Goal: Information Seeking & Learning: Find specific fact

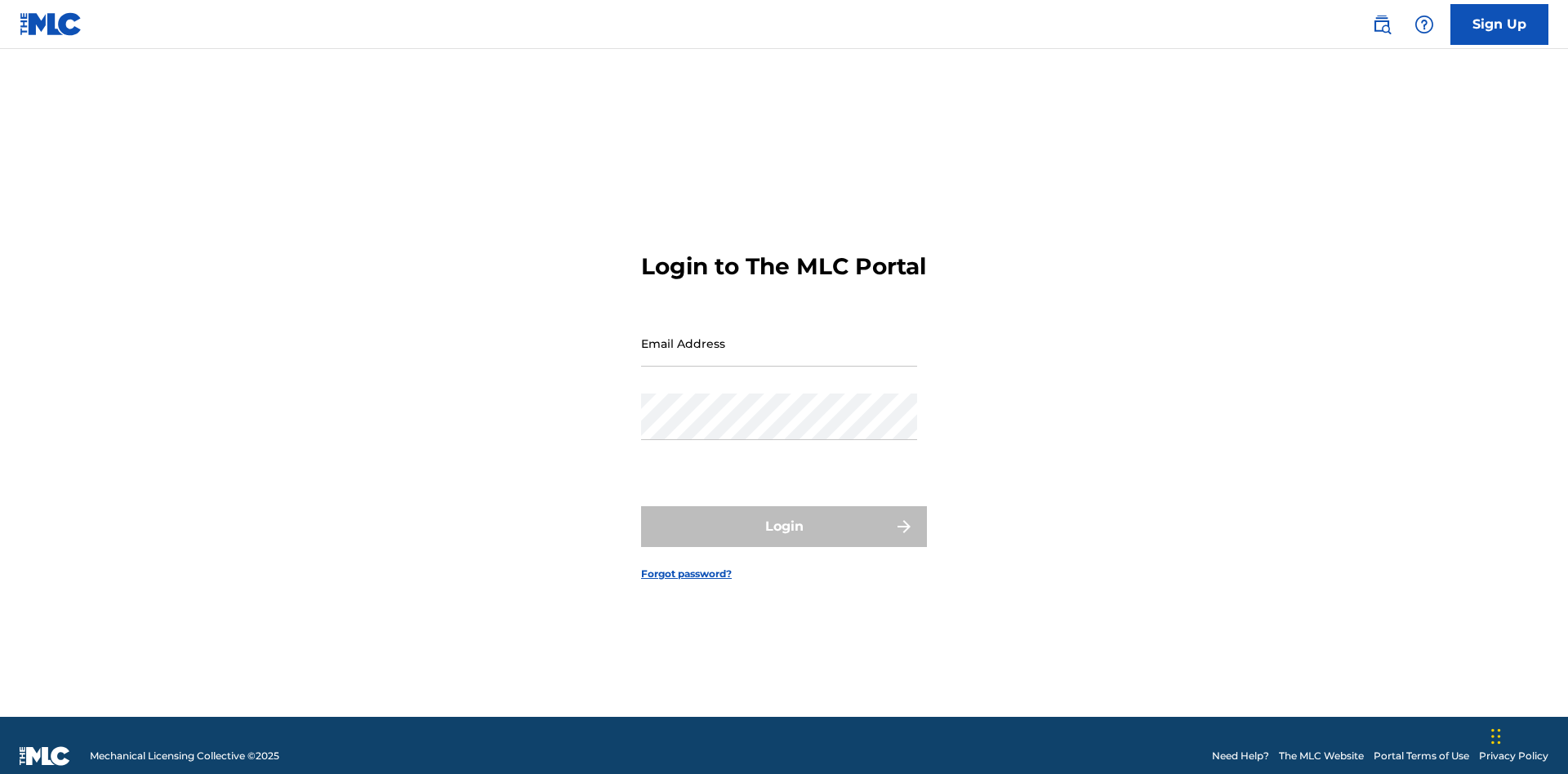
scroll to position [21, 0]
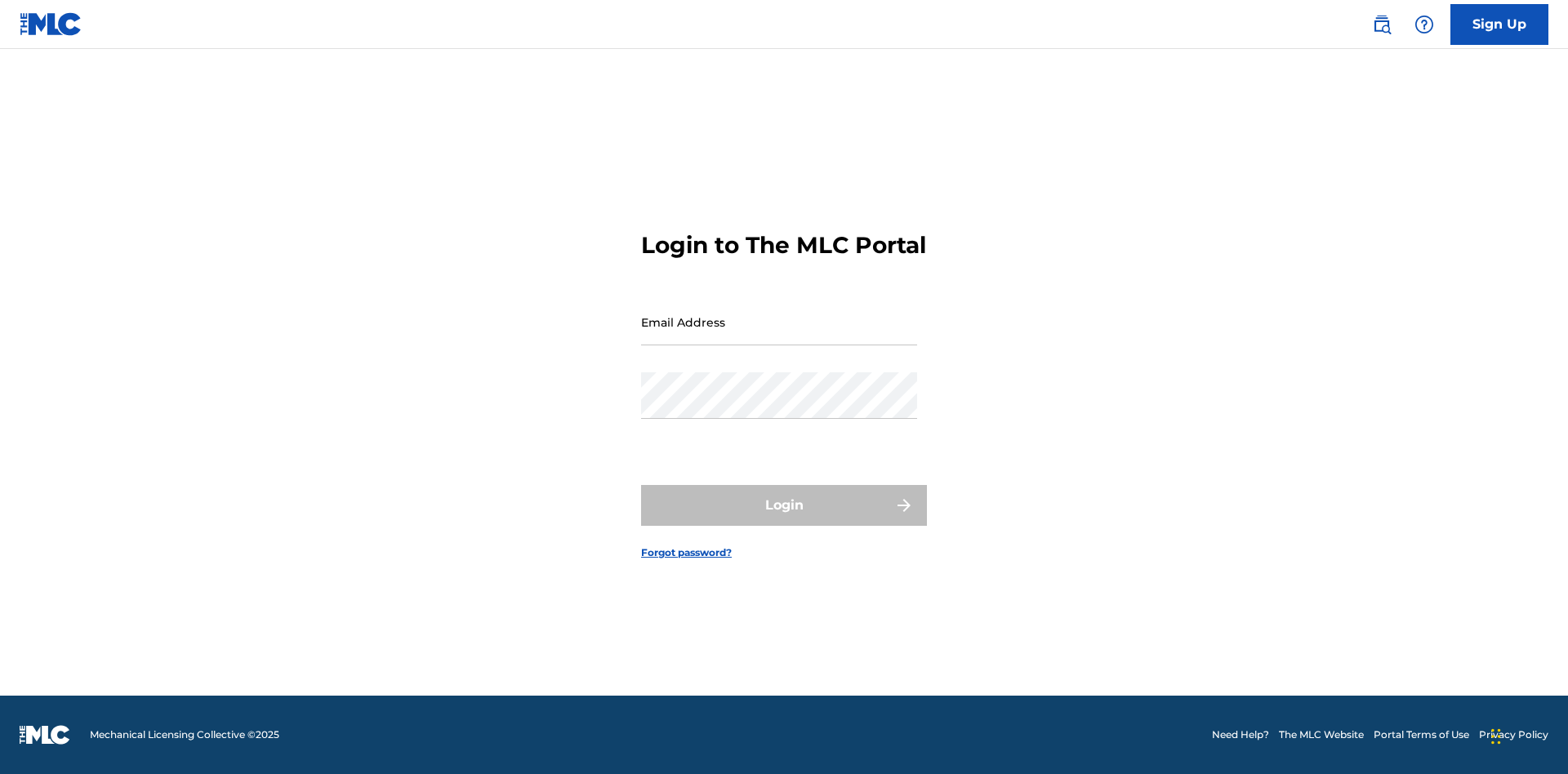
click at [779, 335] on input "Email Address" at bounding box center [779, 322] width 276 height 46
click at [784, 519] on button "Login" at bounding box center [784, 505] width 286 height 41
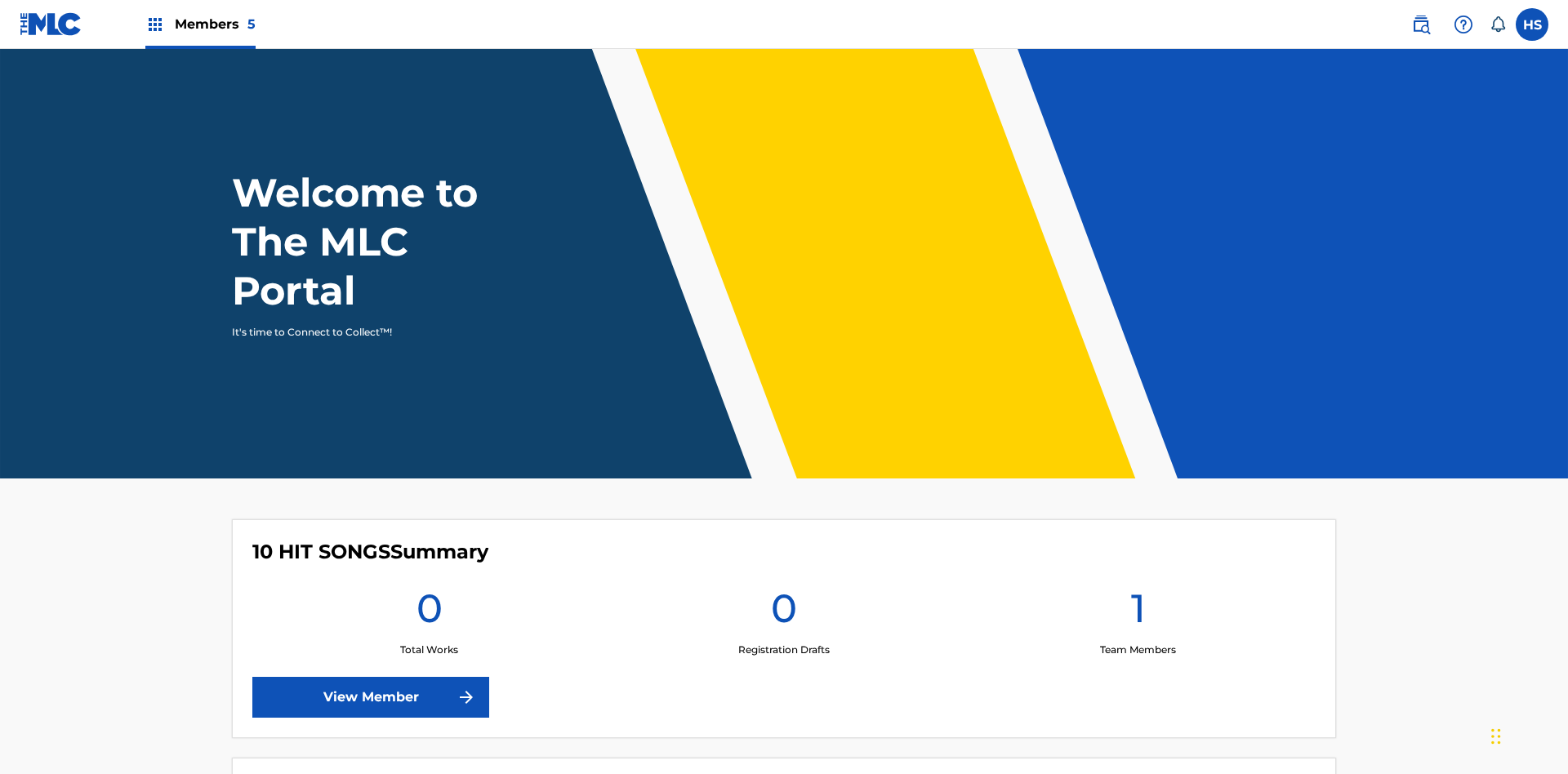
click at [200, 24] on span "Members 5" at bounding box center [215, 24] width 81 height 19
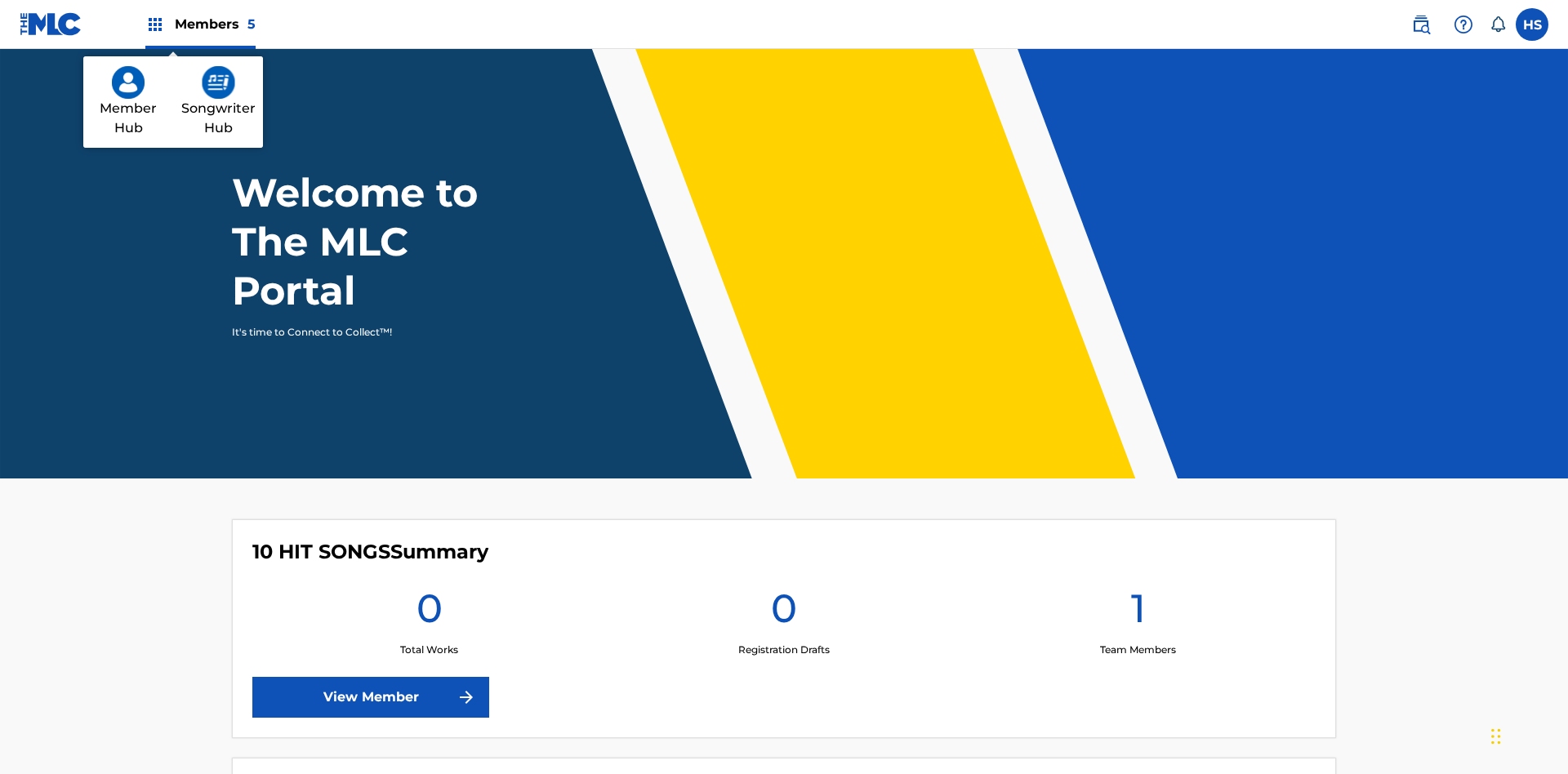
click at [218, 82] on img at bounding box center [218, 82] width 34 height 33
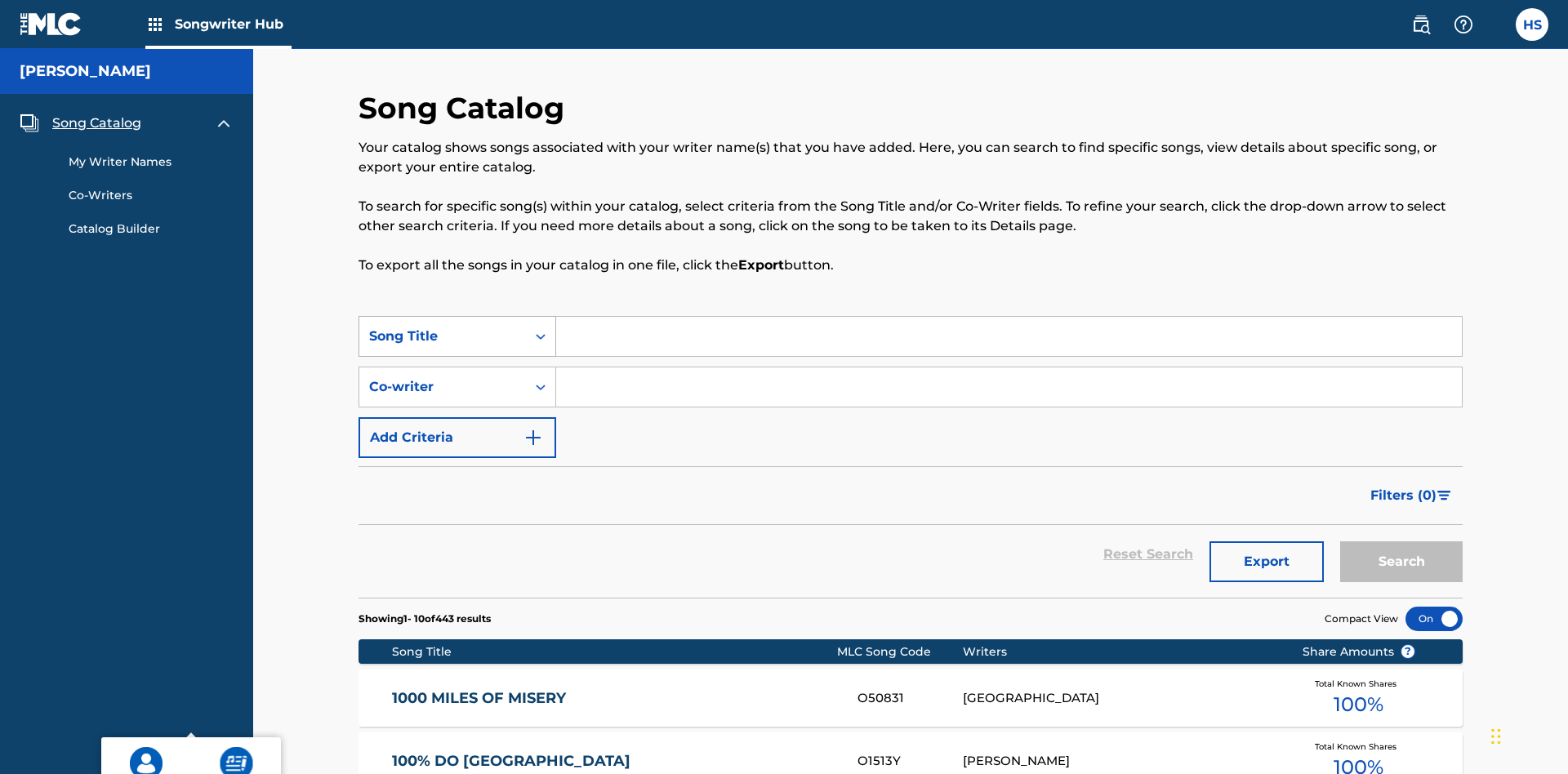
click at [443, 326] on div "Song Title" at bounding box center [443, 336] width 147 height 20
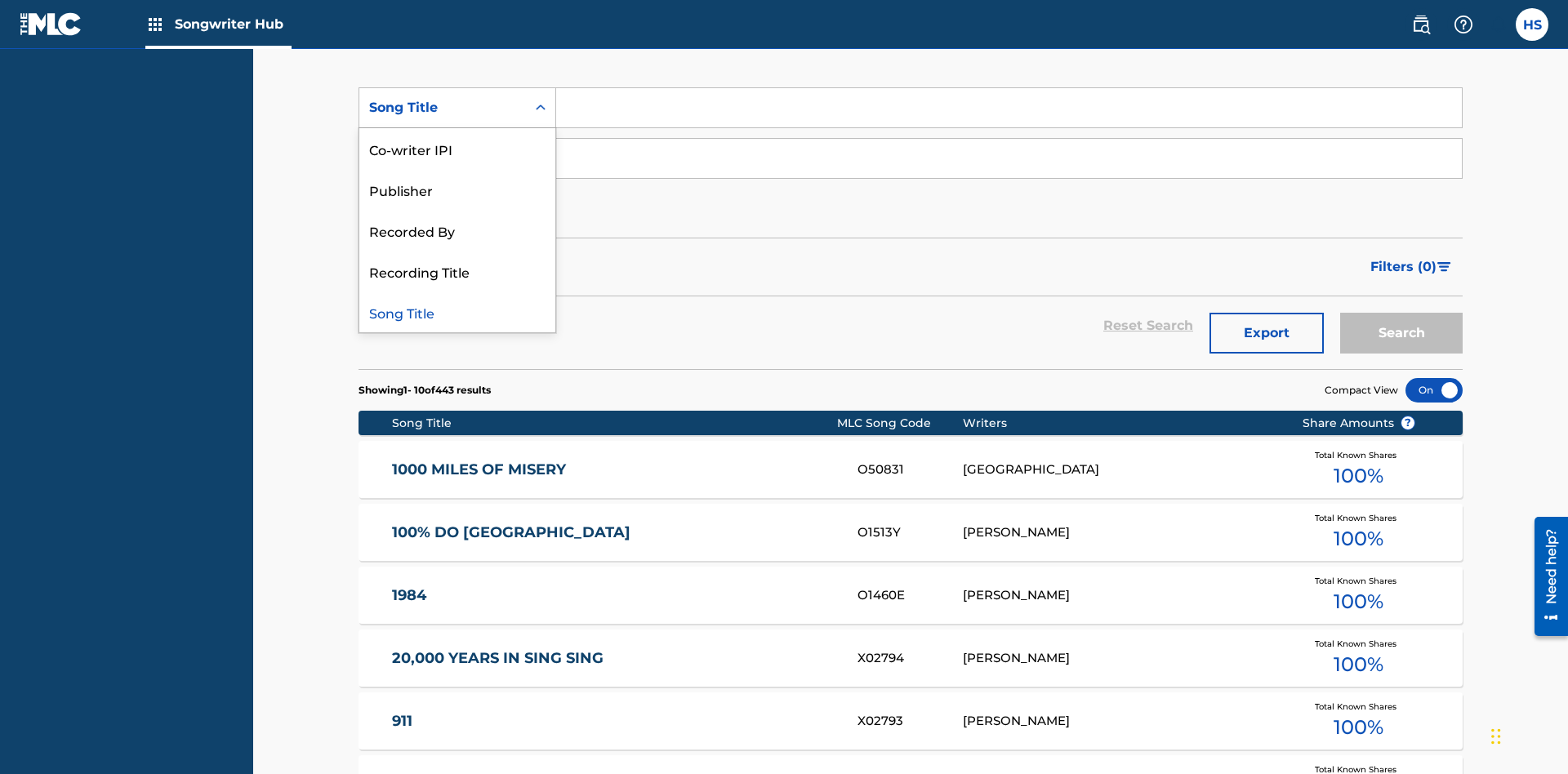
click at [457, 312] on div "Song Title" at bounding box center [457, 311] width 196 height 41
click at [443, 149] on div "Co-writer" at bounding box center [443, 159] width 147 height 20
click at [457, 342] on div "Co-writer" at bounding box center [457, 362] width 196 height 41
click at [457, 189] on button "Add Criteria" at bounding box center [457, 208] width 198 height 41
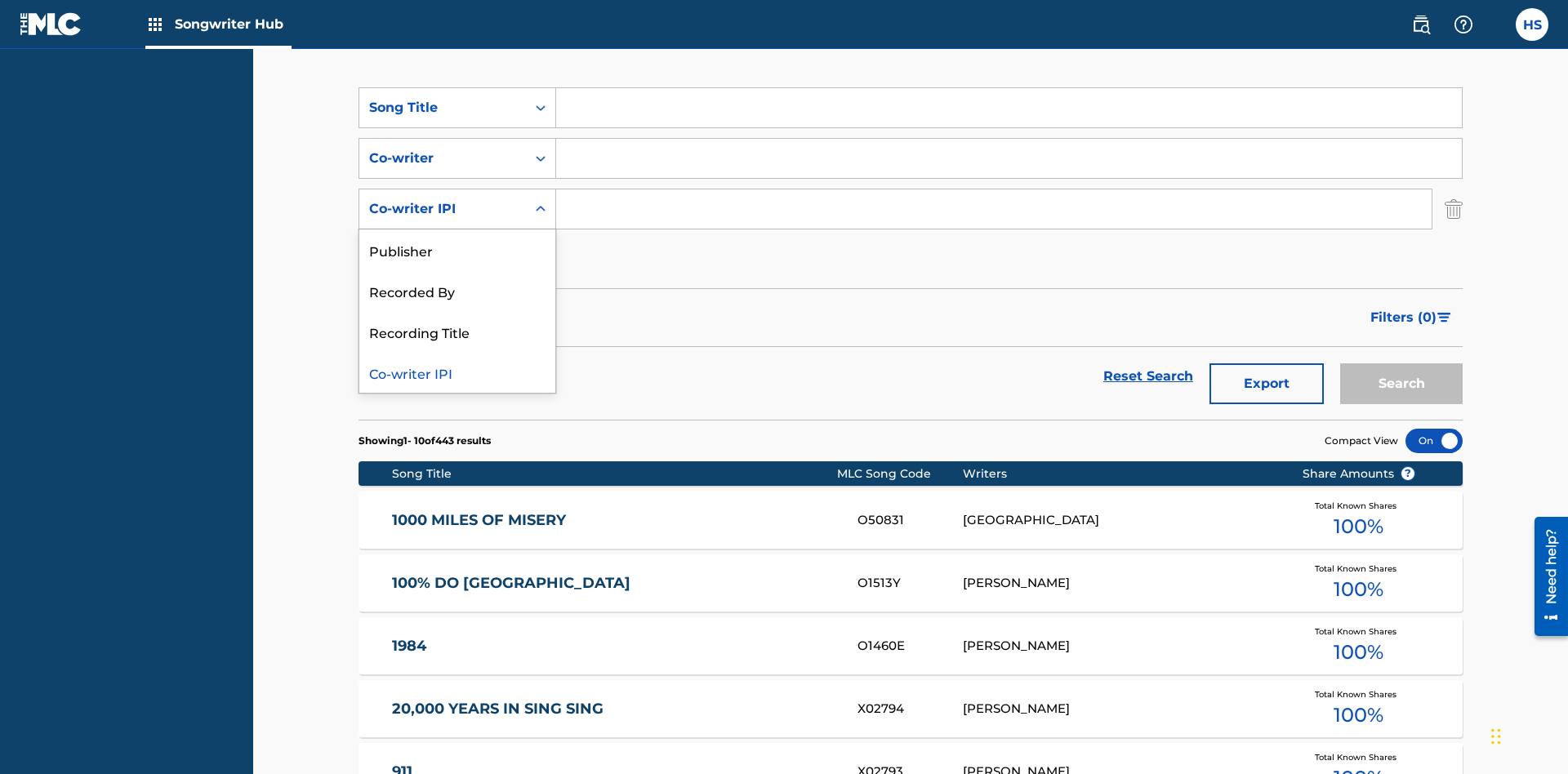
click at [457, 352] on div "Co-writer IPI" at bounding box center [457, 372] width 196 height 41
click at [457, 239] on button "Add Criteria" at bounding box center [457, 259] width 198 height 41
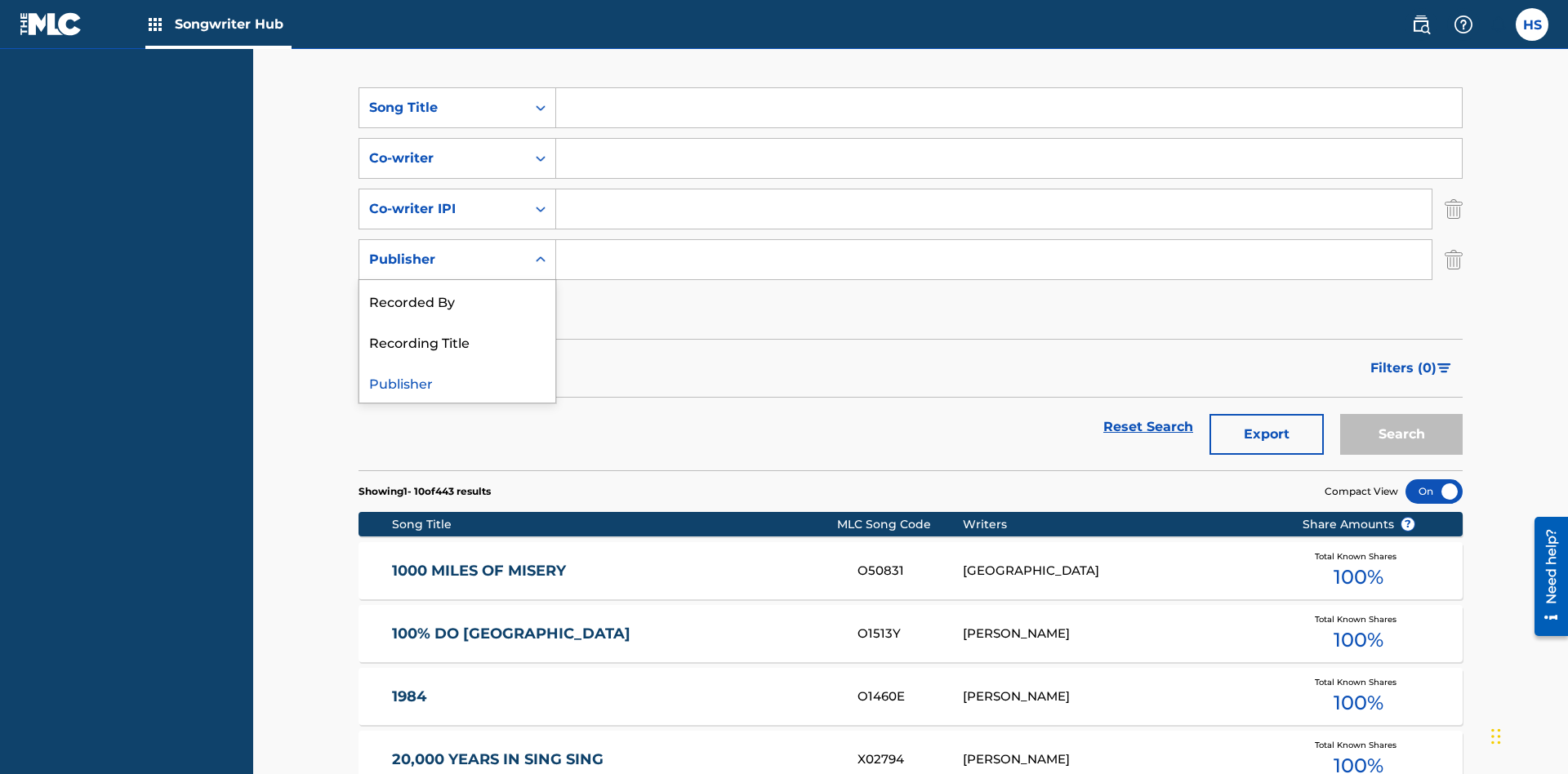
click at [457, 280] on div "Recorded By" at bounding box center [457, 300] width 196 height 41
click at [457, 290] on button "Add Criteria" at bounding box center [457, 310] width 198 height 41
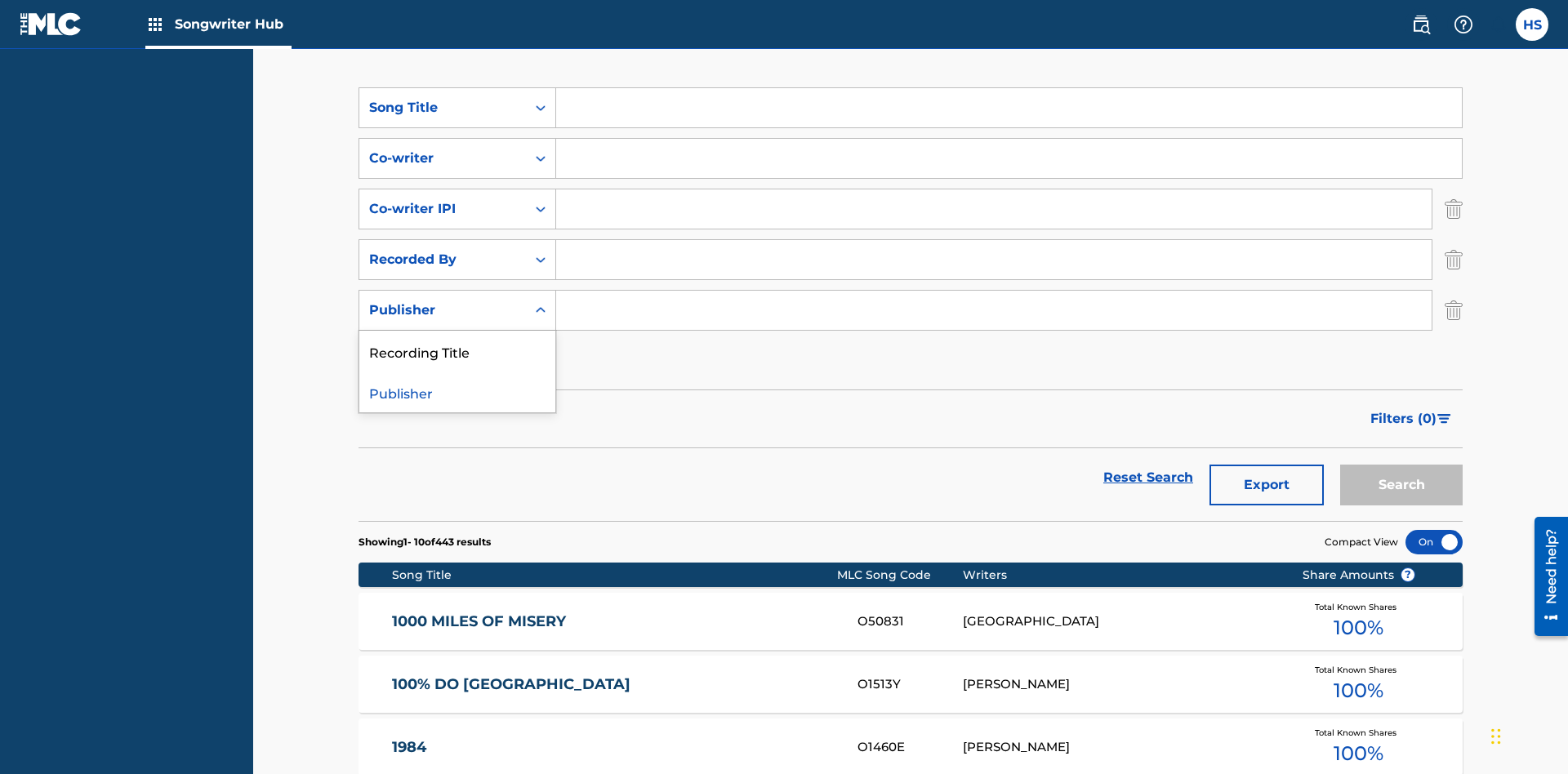
click at [457, 372] on div "Publisher" at bounding box center [457, 392] width 196 height 41
click at [457, 341] on button "Add Criteria" at bounding box center [457, 361] width 198 height 41
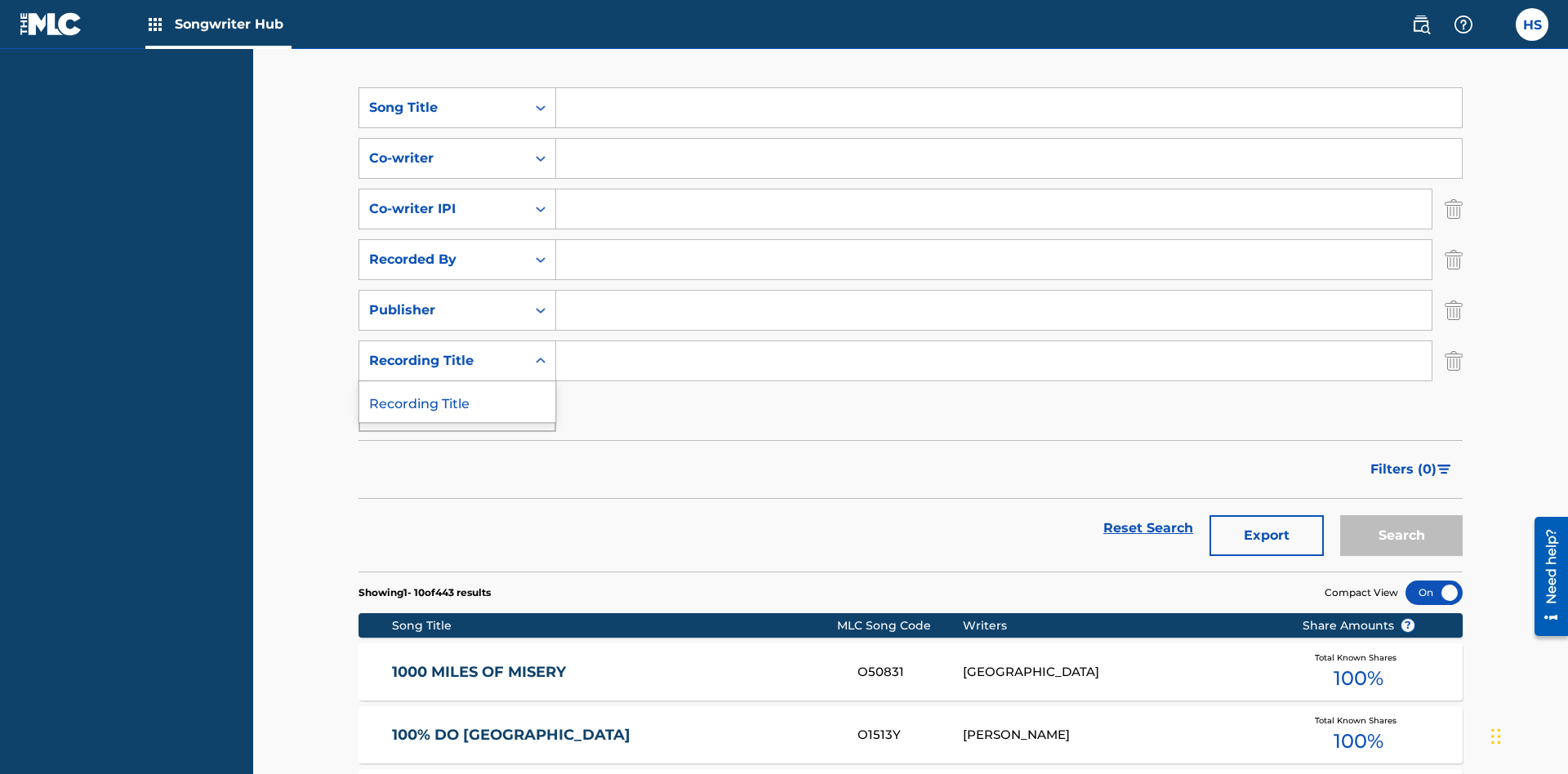
click at [457, 382] on div "Recording Title" at bounding box center [457, 402] width 196 height 41
click at [1008, 118] on input "Search Form" at bounding box center [1008, 107] width 906 height 39
type input "MENEAME"
click at [1008, 139] on input "Search Form" at bounding box center [1008, 158] width 906 height 39
type input "DRAACO DALLAS AVENTURA"
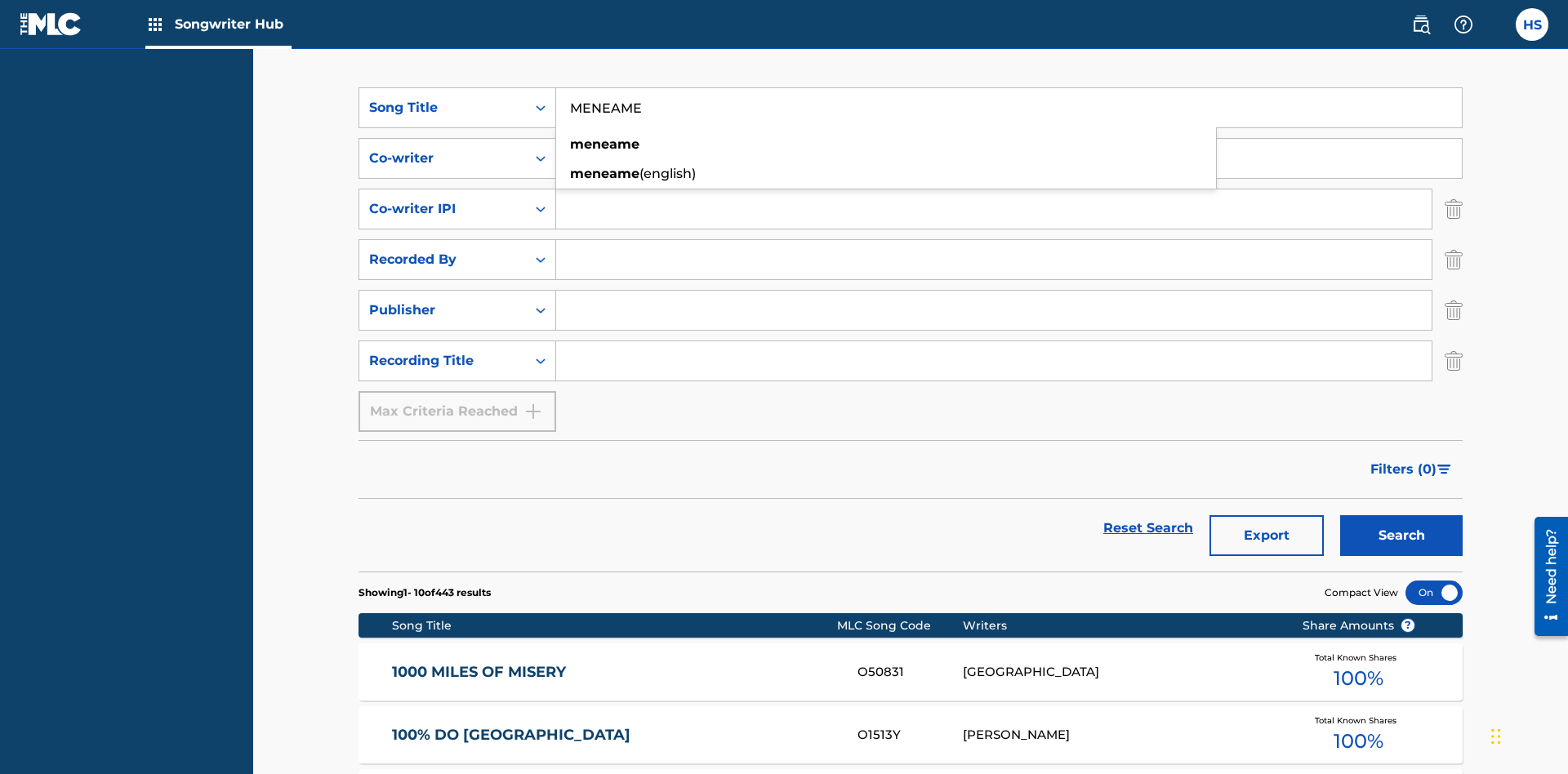
click at [994, 189] on input "Search Form" at bounding box center [993, 208] width 875 height 39
type input "00766422818"
click at [994, 240] on input "Search Form" at bounding box center [993, 259] width 875 height 39
type input "DRAACO AVENTURA"
click at [994, 291] on input "Search Form" at bounding box center [993, 310] width 875 height 39
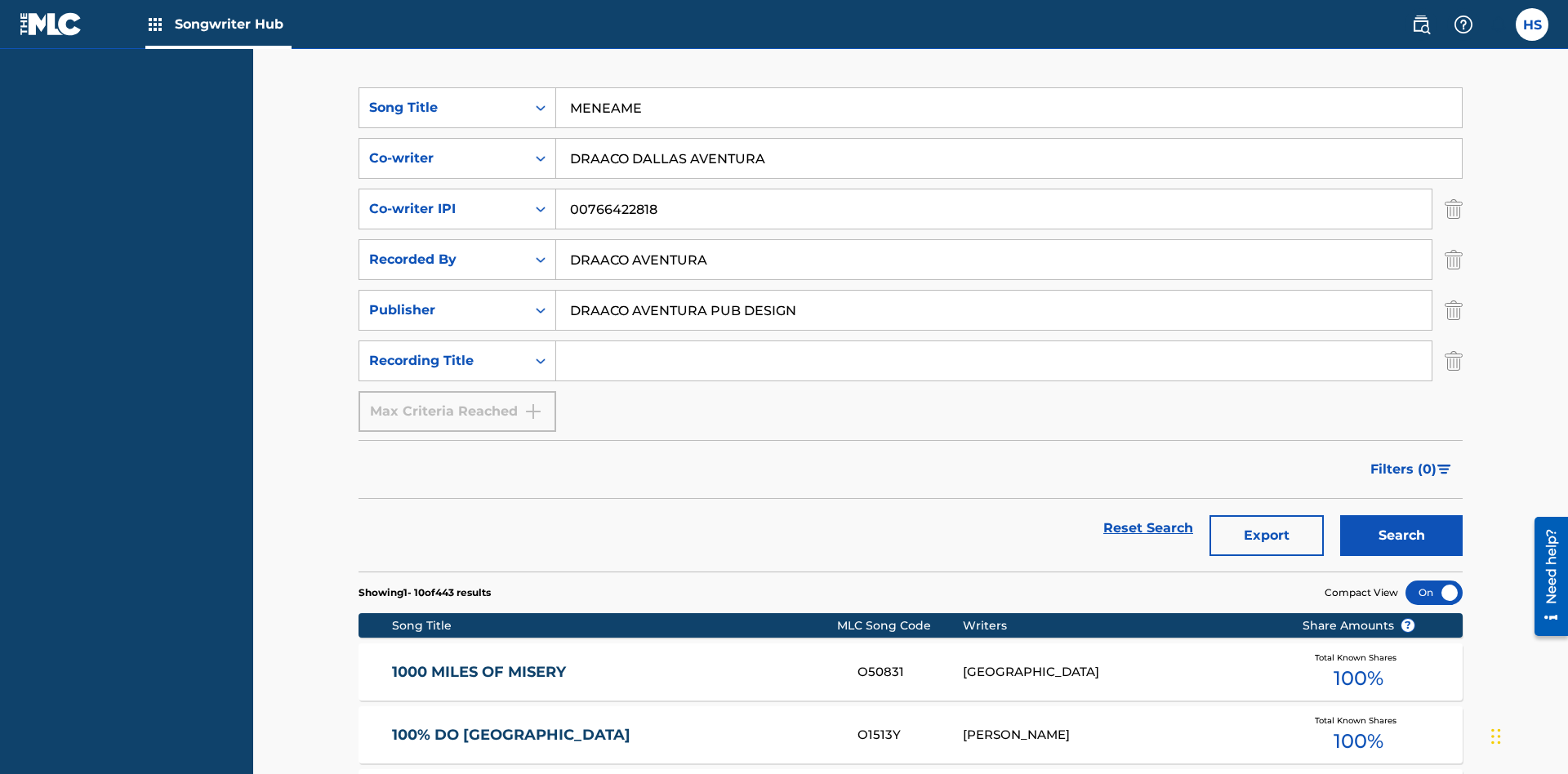
type input "DRAACO AVENTURA PUB DESIGNEE"
